Goal: Check status: Check status

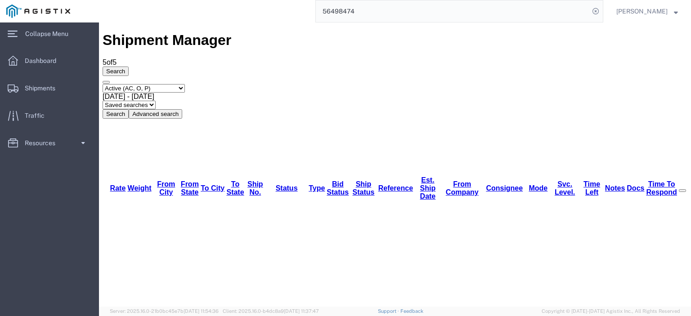
drag, startPoint x: 378, startPoint y: 5, endPoint x: 272, endPoint y: 10, distance: 106.8
click at [274, 10] on div "56498474" at bounding box center [339, 11] width 527 height 22
paste input "24"
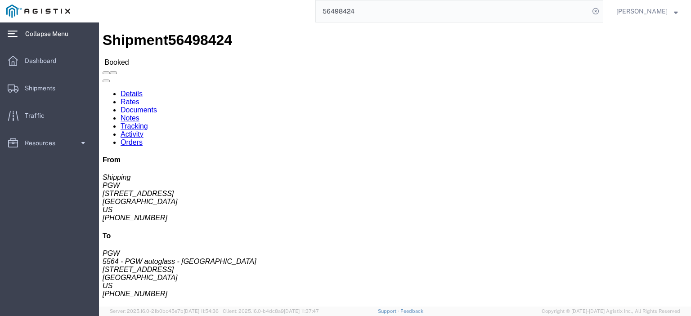
drag, startPoint x: 8, startPoint y: 31, endPoint x: 2, endPoint y: 74, distance: 43.6
click at [8, 31] on icon at bounding box center [13, 34] width 10 height 6
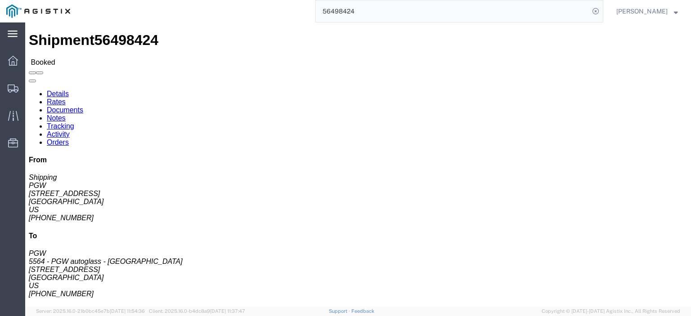
click span "56498424"
copy span "56498424"
drag, startPoint x: 62, startPoint y: 105, endPoint x: 4, endPoint y: 104, distance: 58.0
click div "Ship From PGW (Shipping) [STREET_ADDRESS] [PHONE_NUMBER] [EMAIL_ADDRESS][DOMAIN…"
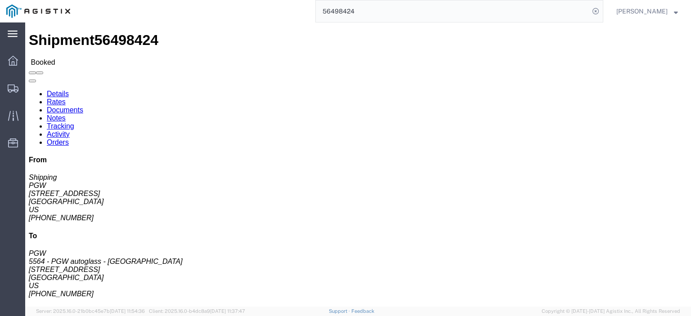
copy address "[STREET_ADDRESS]"
drag, startPoint x: 180, startPoint y: 106, endPoint x: 123, endPoint y: 107, distance: 57.6
click div "Ship To 5564 - PGW autoglass - [GEOGRAPHIC_DATA] (PGW) 5564 [STREET_ADDRESS] [P…"
copy address "[STREET_ADDRESS]"
click link "Notes"
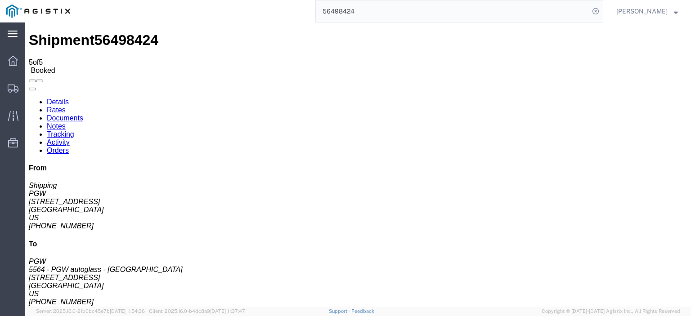
click at [65, 98] on link "Details" at bounding box center [58, 102] width 22 height 8
click link "Rates"
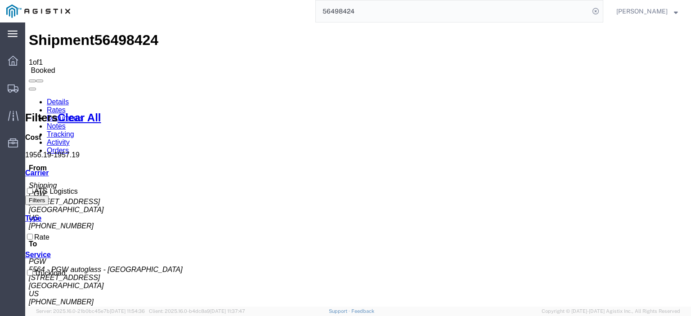
click at [66, 122] on link "Notes" at bounding box center [56, 126] width 19 height 8
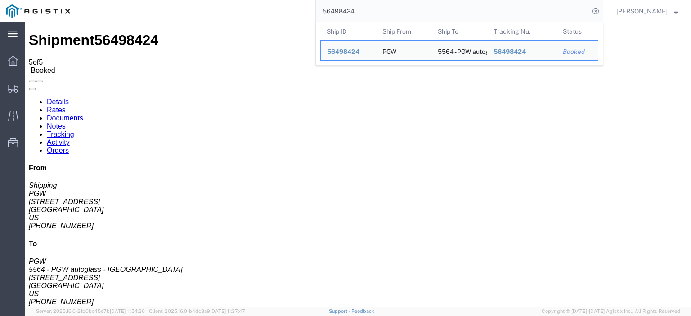
drag, startPoint x: 389, startPoint y: 8, endPoint x: 281, endPoint y: 9, distance: 108.0
click at [281, 9] on div "56498424 Ship ID Ship From Ship To Tracking Nu. Status Ship ID 56498424 Ship Fr…" at bounding box center [339, 11] width 527 height 22
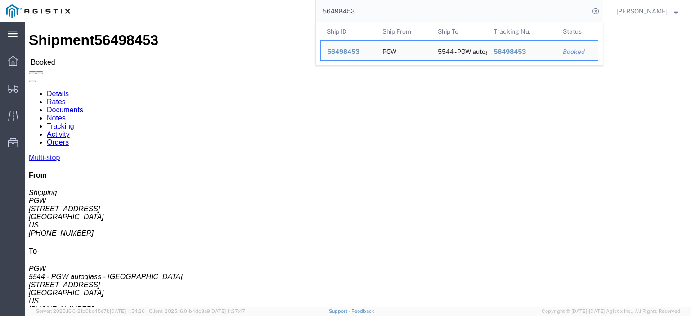
drag, startPoint x: 62, startPoint y: 107, endPoint x: 10, endPoint y: 105, distance: 51.8
click div "Ship From PGW (Shipping) [STREET_ADDRESS] [PHONE_NUMBER] [EMAIL_ADDRESS][DOMAIN…"
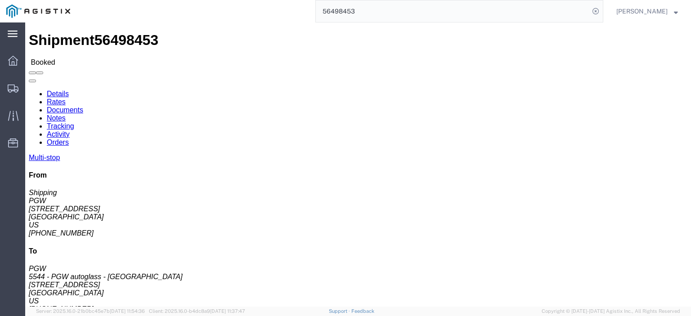
copy address "[STREET_ADDRESS]"
drag, startPoint x: 178, startPoint y: 105, endPoint x: 122, endPoint y: 107, distance: 55.8
click div "Ship From PGW (Shipping) [GEOGRAPHIC_DATA][STREET_ADDRESS] [PHONE_NUMBER] [EMAI…"
click address "5544 - PGW autoglass - [GEOGRAPHIC_DATA] (PGW) 5544 [STREET_ADDRESS] [PHONE_NUM…"
drag, startPoint x: 187, startPoint y: 105, endPoint x: 126, endPoint y: 106, distance: 61.2
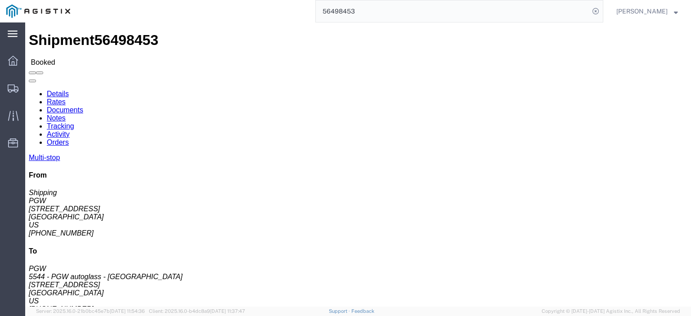
click div "Ship To 5544 - PGW autoglass - [GEOGRAPHIC_DATA] (PGW) 5544 [STREET_ADDRESS] [P…"
copy address "[STREET_ADDRESS]"
drag, startPoint x: 66, startPoint y: 105, endPoint x: 2, endPoint y: 111, distance: 64.2
click div "Ship From PGW (Shipping) [STREET_ADDRESS] [PHONE_NUMBER] [EMAIL_ADDRESS][DOMAIN…"
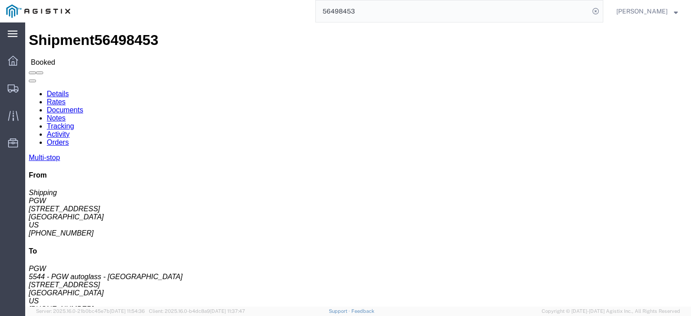
click address "PGW (Shipping) [STREET_ADDRESS] [PHONE_NUMBER] [EMAIL_ADDRESS][DOMAIN_NAME]"
copy address "[STREET_ADDRESS]"
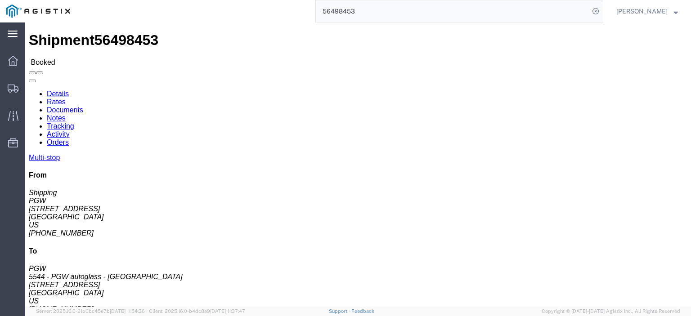
click span "56498453"
copy span "56498453"
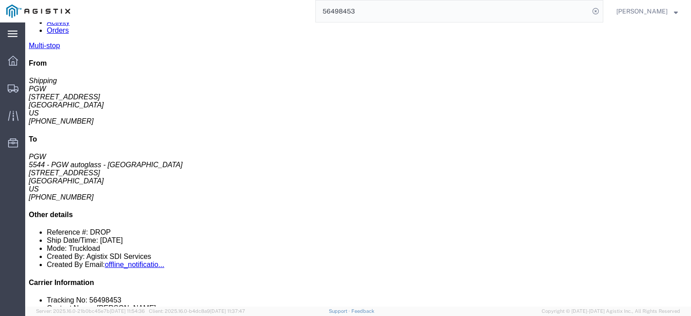
scroll to position [135, 0]
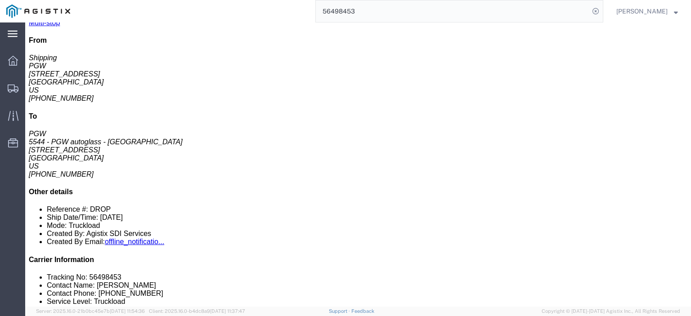
drag, startPoint x: 161, startPoint y: 131, endPoint x: 110, endPoint y: 130, distance: 50.8
click td "PRCUM DBA PLAVICA-AQUA GULF [STREET_ADDRESS][PERSON_NAME]"
copy div "[STREET_ADDRESS][PERSON_NAME]"
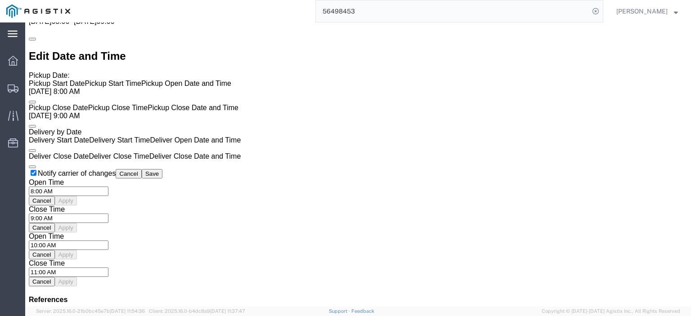
scroll to position [675, 0]
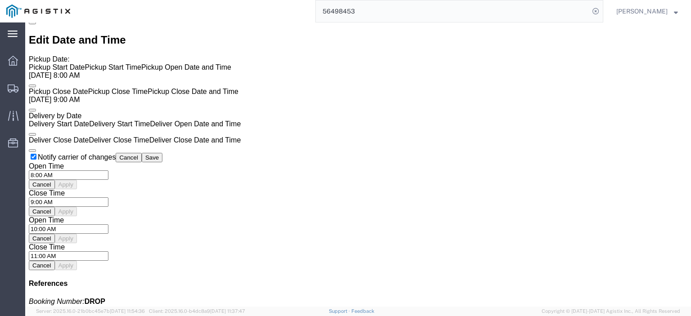
click link "Rates"
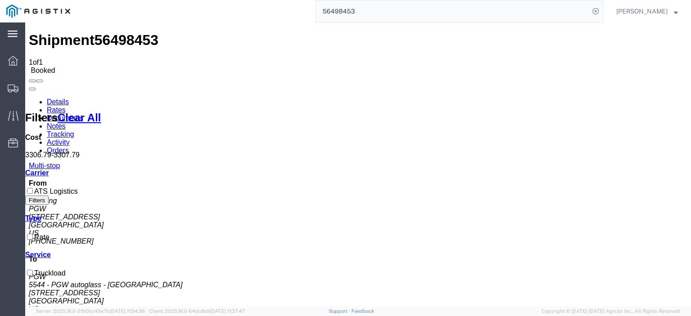
drag, startPoint x: 342, startPoint y: -1, endPoint x: 267, endPoint y: -7, distance: 75.3
click at [267, 0] on html "main_menu Created with Sketch. Collapse Menu Dashboard Shipments Traffic Resour…" at bounding box center [345, 158] width 691 height 316
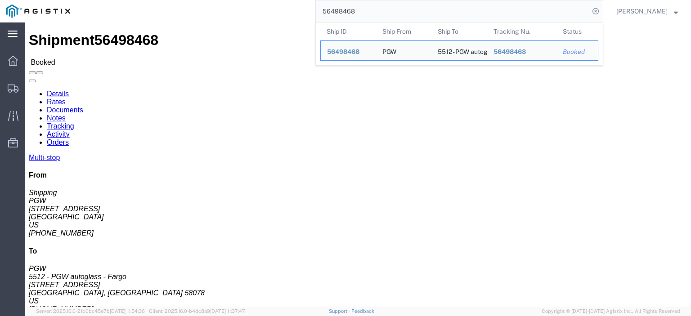
drag, startPoint x: 18, startPoint y: 113, endPoint x: 7, endPoint y: 105, distance: 13.9
click div "Ship From PGW (Shipping) [STREET_ADDRESS] [PHONE_NUMBER] [EMAIL_ADDRESS][DOMAIN…"
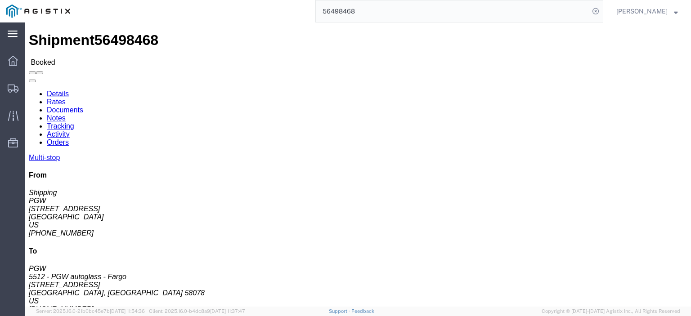
copy address "[STREET_ADDRESS]"
drag, startPoint x: 181, startPoint y: 104, endPoint x: 125, endPoint y: 108, distance: 56.0
click div "Ship To 5512 - PGW autoglass - Fargo (PGW) [STREET_ADDRESS] [PHONE_NUMBER] [EMA…"
drag, startPoint x: 175, startPoint y: 108, endPoint x: 122, endPoint y: 104, distance: 53.2
click div "Ship To 5512 - PGW autoglass - Fargo (PGW) [STREET_ADDRESS] [PHONE_NUMBER] [EMA…"
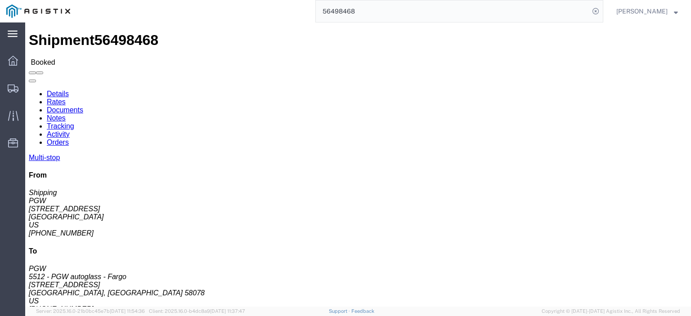
copy address "[STREET_ADDRESS]"
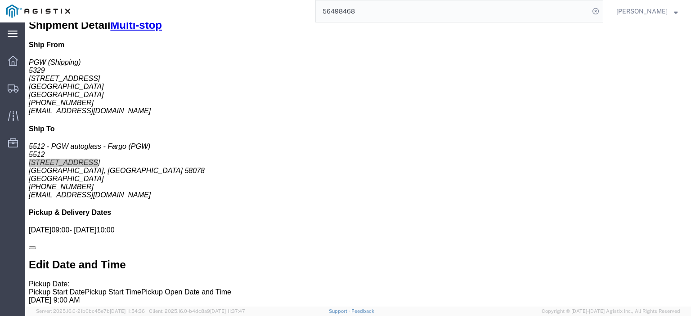
scroll to position [135, 0]
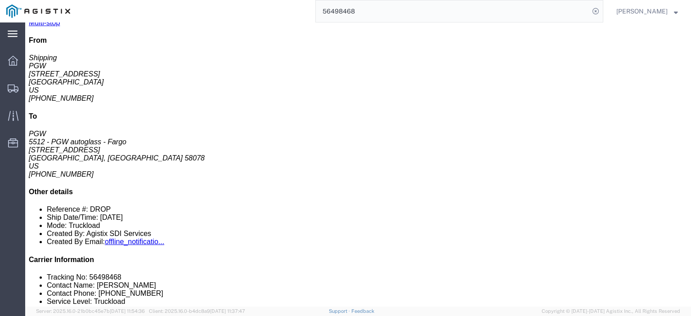
drag, startPoint x: 158, startPoint y: 130, endPoint x: 105, endPoint y: 134, distance: 53.7
click td "5589 - PGW autoglass - [GEOGRAPHIC_DATA] [STREET_ADDRESS]"
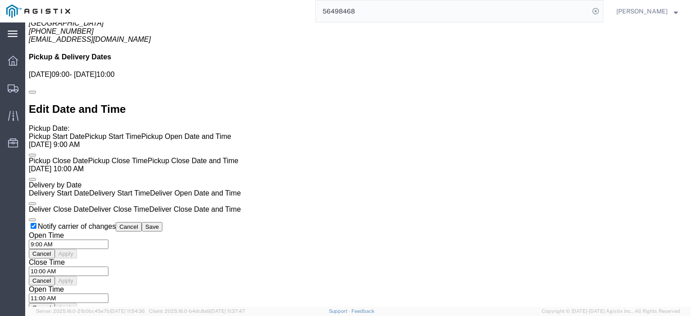
scroll to position [675, 0]
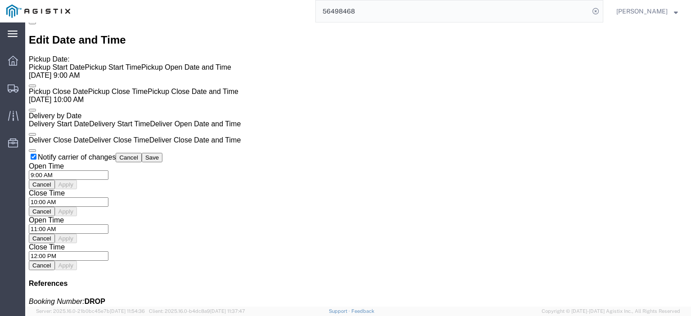
click link "Rates"
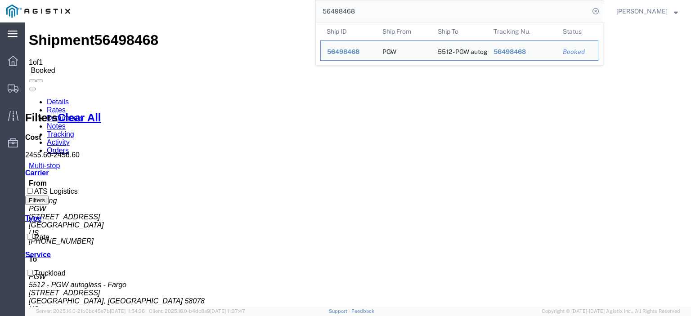
drag, startPoint x: 394, startPoint y: 14, endPoint x: 217, endPoint y: -6, distance: 177.9
click at [217, 0] on html "main_menu Created with Sketch. Collapse Menu Dashboard Shipments Traffic Resour…" at bounding box center [345, 158] width 691 height 316
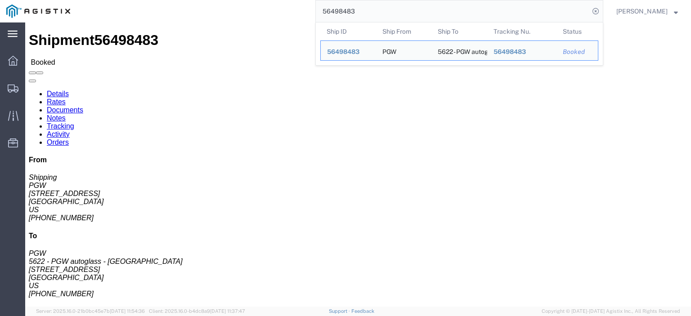
click div "Ship From PGW (Shipping) 5407 [STREET_ADDRESS] [PHONE_NUMBER] [EMAIL_ADDRESS][D…"
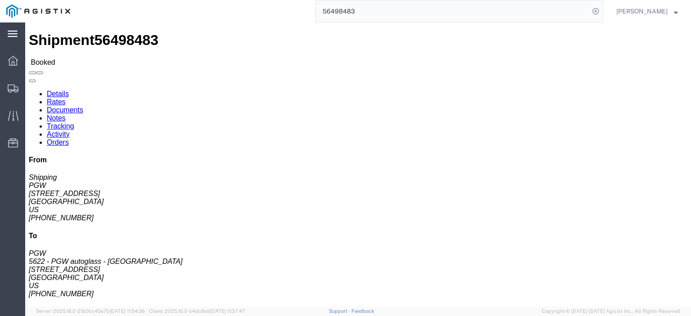
click span "56498483"
drag, startPoint x: 81, startPoint y: 103, endPoint x: 5, endPoint y: 106, distance: 75.6
click div "Ship From PGW (Shipping) 5407 [STREET_ADDRESS] [PHONE_NUMBER] [EMAIL_ADDRESS][D…"
drag, startPoint x: 153, startPoint y: 108, endPoint x: 128, endPoint y: 108, distance: 24.3
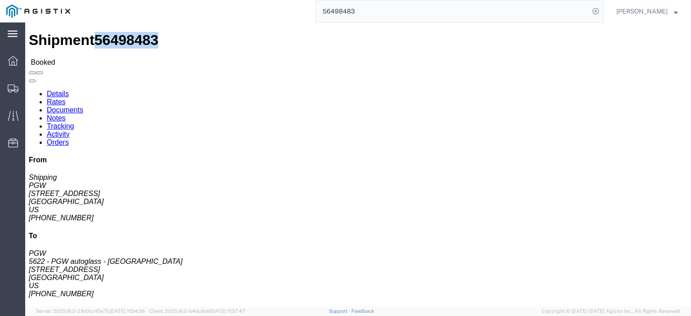
click div "Ship To 5622 - PGW autoglass - [GEOGRAPHIC_DATA] (PGW) 5622 [STREET_ADDRESS] [P…"
drag, startPoint x: 146, startPoint y: 95, endPoint x: 126, endPoint y: 85, distance: 23.1
click div "Ship To 5622 - PGW autoglass - [GEOGRAPHIC_DATA] (PGW) 5622 [STREET_ADDRESS] [P…"
drag, startPoint x: 187, startPoint y: 115, endPoint x: 125, endPoint y: 117, distance: 61.7
click div "Ship To 5622 - PGW autoglass - [GEOGRAPHIC_DATA] (PGW) 5622 [STREET_ADDRESS] [P…"
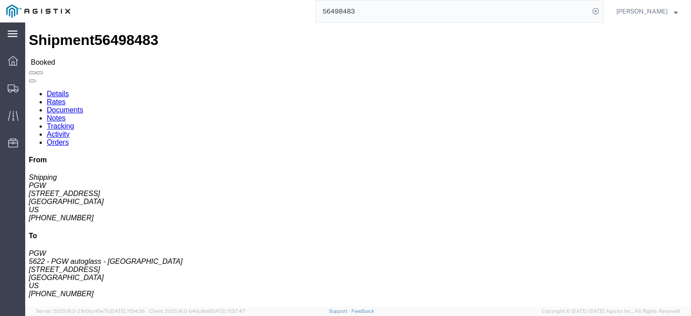
click link "Rates"
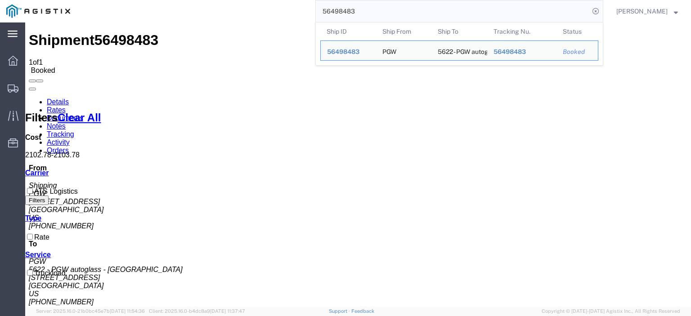
drag, startPoint x: 372, startPoint y: 14, endPoint x: 275, endPoint y: 0, distance: 97.8
click at [275, 0] on div "56498483 Ship ID Ship From Ship To Tracking Nu. Status Ship ID 56498483 Ship Fr…" at bounding box center [339, 11] width 527 height 22
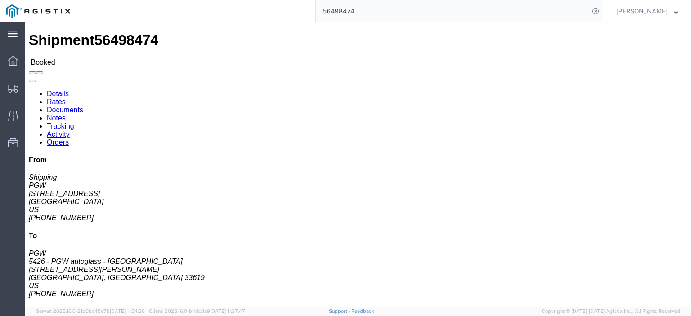
click span "56498474"
drag, startPoint x: 62, startPoint y: 102, endPoint x: 5, endPoint y: 102, distance: 57.1
click div "Ship From PGW (Shipping) [STREET_ADDRESS] [PHONE_NUMBER] [EMAIL_ADDRESS][DOMAIN…"
drag, startPoint x: 28, startPoint y: 99, endPoint x: 39, endPoint y: 104, distance: 11.7
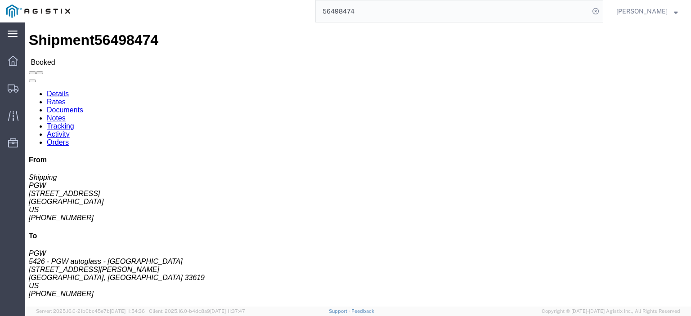
click address "PGW (Shipping) [STREET_ADDRESS] [PHONE_NUMBER] [EMAIL_ADDRESS][DOMAIN_NAME]"
drag, startPoint x: 59, startPoint y: 104, endPoint x: 7, endPoint y: 106, distance: 52.7
click div "Ship From PGW (Shipping) [STREET_ADDRESS] [PHONE_NUMBER] [EMAIL_ADDRESS][DOMAIN…"
drag, startPoint x: 176, startPoint y: 103, endPoint x: 126, endPoint y: 108, distance: 50.7
click div "Ship To 5426 - PGW autoglass - [GEOGRAPHIC_DATA] (PGW) [STREET_ADDRESS][PERSON_…"
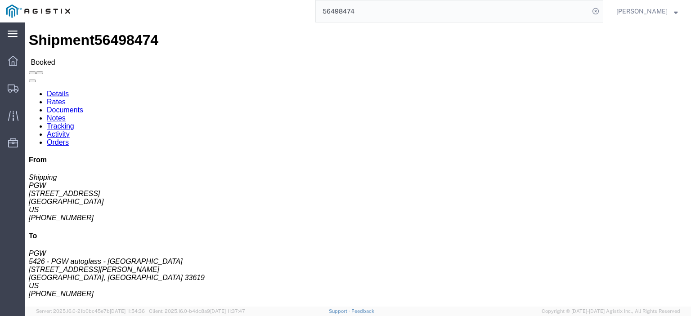
click div "Shipment Detail Ship From PGW (Shipping) 5329 [STREET_ADDRESS] [PHONE_NUMBER] […"
click link "Rates"
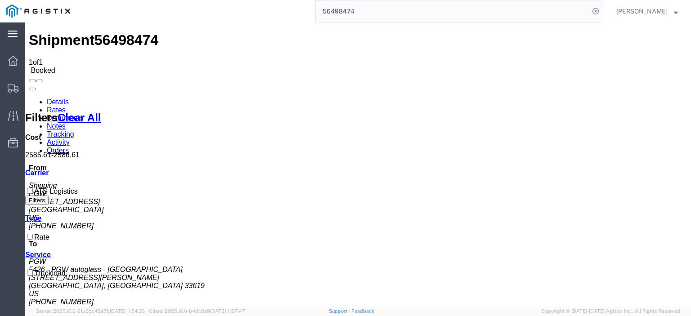
click at [66, 122] on link "Notes" at bounding box center [56, 126] width 19 height 8
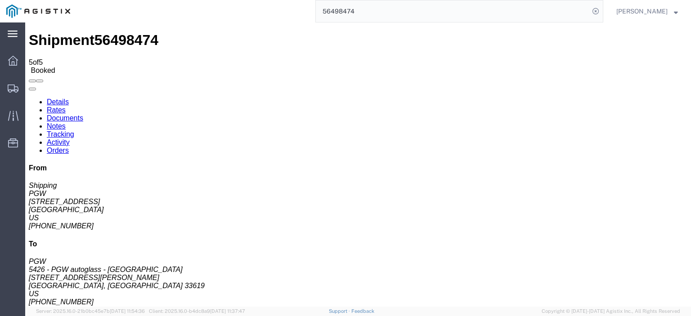
drag, startPoint x: 381, startPoint y: 12, endPoint x: 208, endPoint y: -3, distance: 173.9
click at [208, 0] on html "main_menu Created with Sketch. Collapse Menu Dashboard Shipments Traffic Resour…" at bounding box center [345, 158] width 691 height 316
type input "56474126"
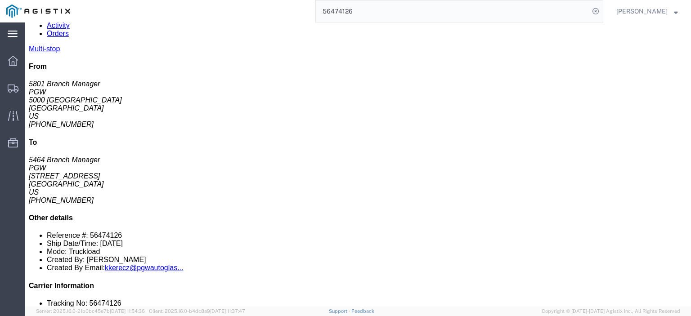
scroll to position [90, 0]
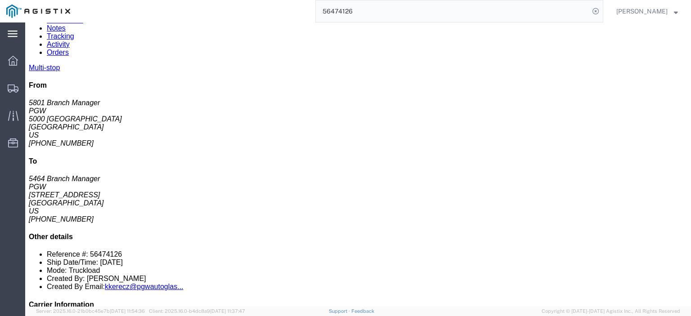
click link "Documents"
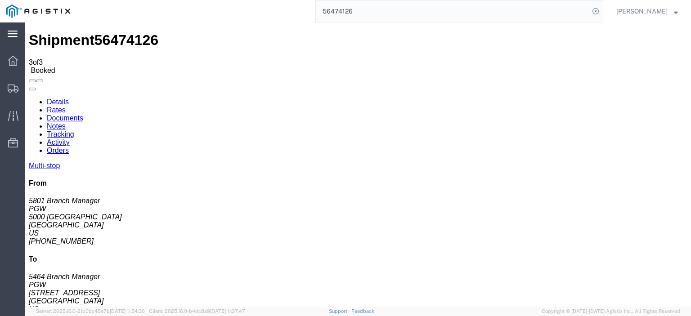
click at [59, 98] on link "Details" at bounding box center [58, 102] width 22 height 8
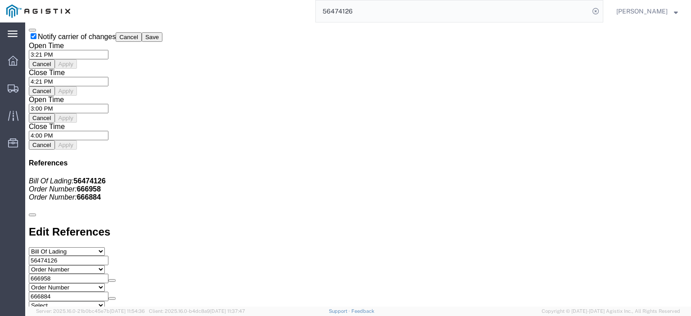
scroll to position [855, 0]
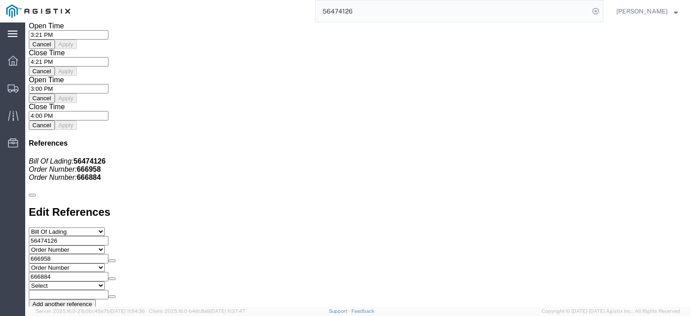
click link "Documents"
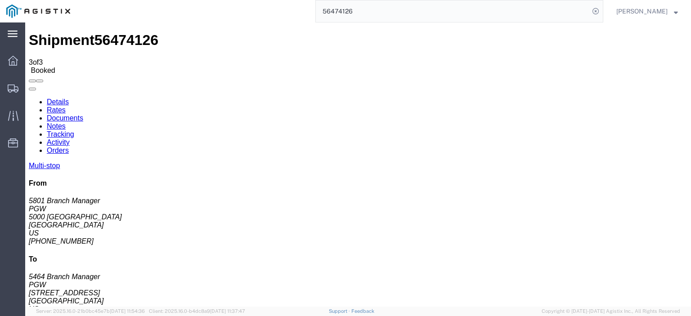
click at [54, 98] on link "Details" at bounding box center [58, 102] width 22 height 8
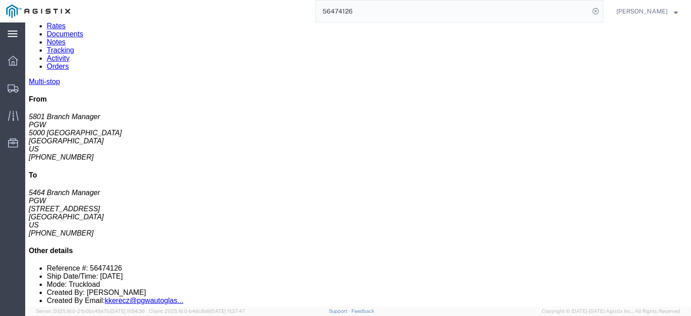
scroll to position [90, 0]
